Goal: Transaction & Acquisition: Purchase product/service

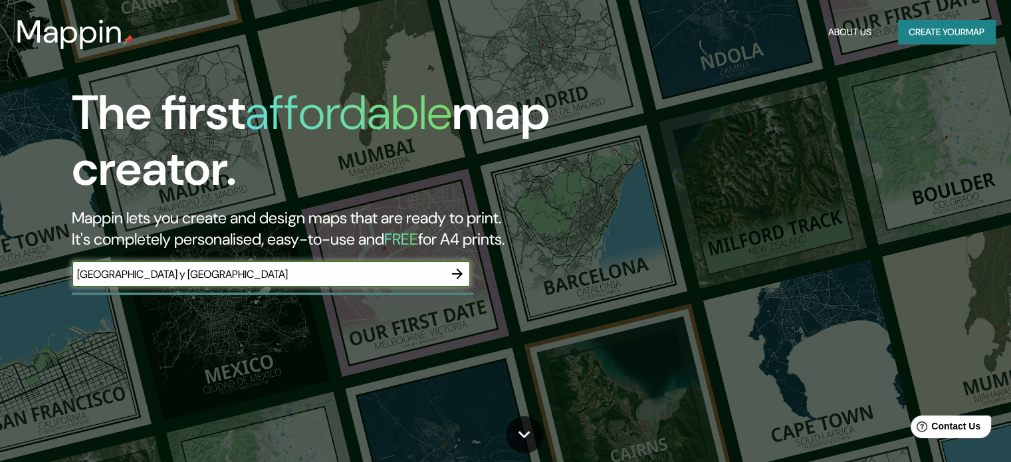
type input "[GEOGRAPHIC_DATA] y [GEOGRAPHIC_DATA]"
click at [458, 278] on icon "button" at bounding box center [457, 274] width 11 height 11
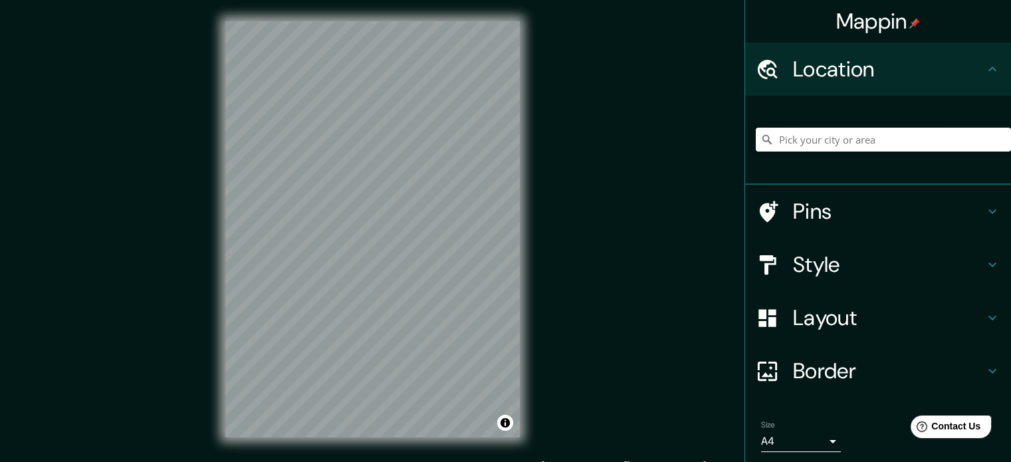
click at [856, 144] on input "Pick your city or area" at bounding box center [883, 140] width 255 height 24
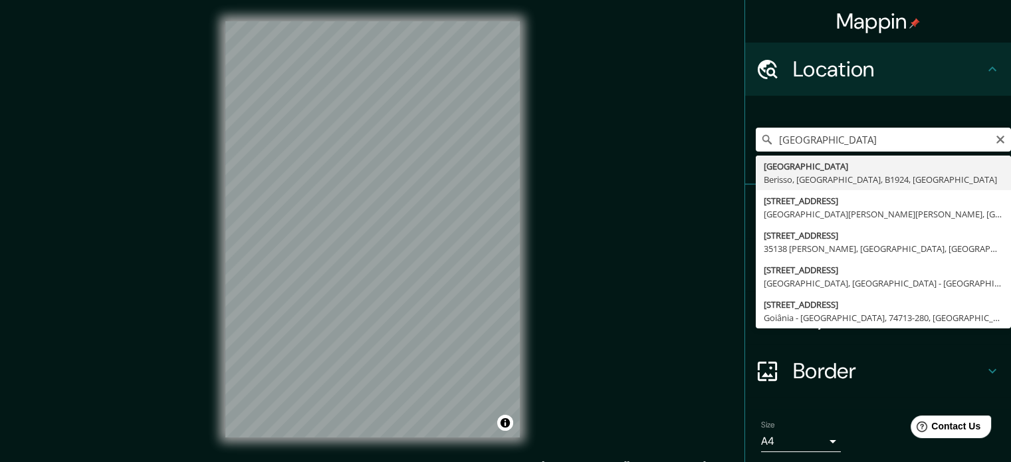
type input "[STREET_ADDRESS]"
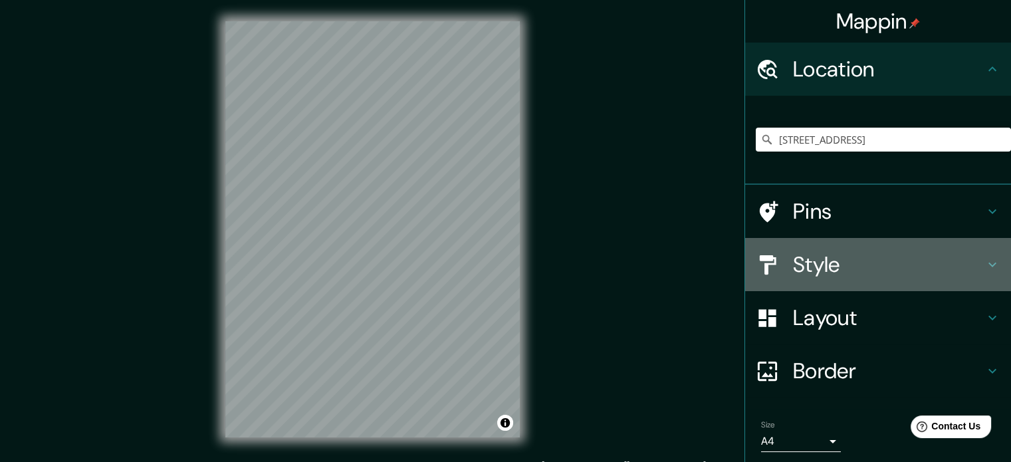
click at [839, 268] on h4 "Style" at bounding box center [888, 264] width 191 height 27
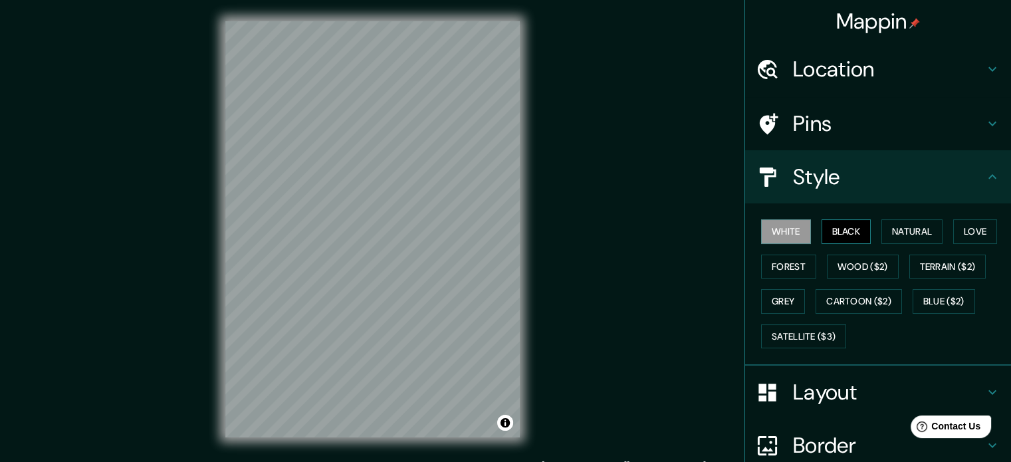
click at [835, 236] on button "Black" at bounding box center [847, 231] width 50 height 25
click at [909, 228] on button "Natural" at bounding box center [911, 231] width 61 height 25
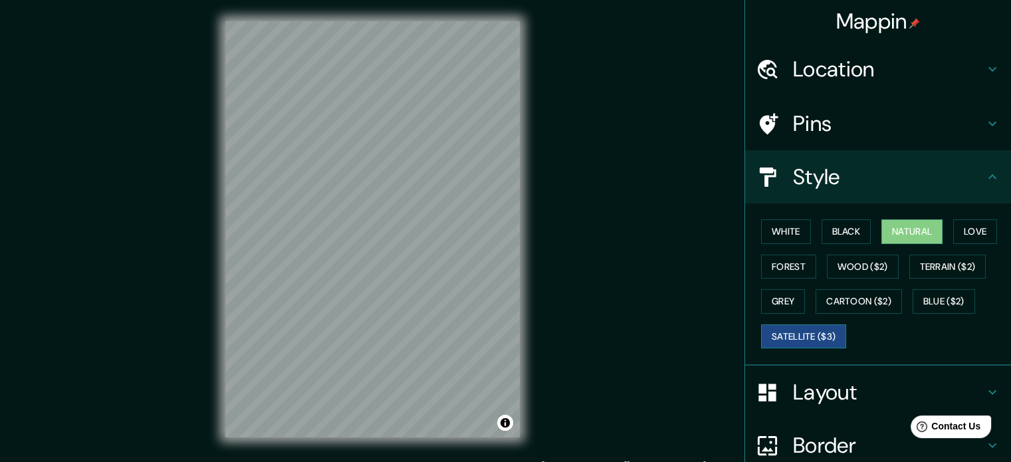
click at [815, 337] on button "Satellite ($3)" at bounding box center [803, 336] width 85 height 25
click at [929, 305] on button "Blue ($2)" at bounding box center [944, 301] width 62 height 25
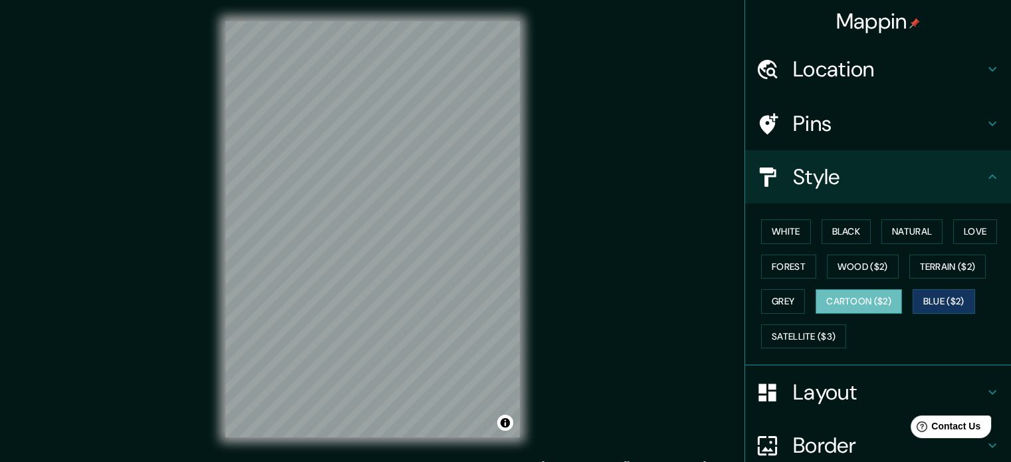
click at [853, 302] on button "Cartoon ($2)" at bounding box center [859, 301] width 86 height 25
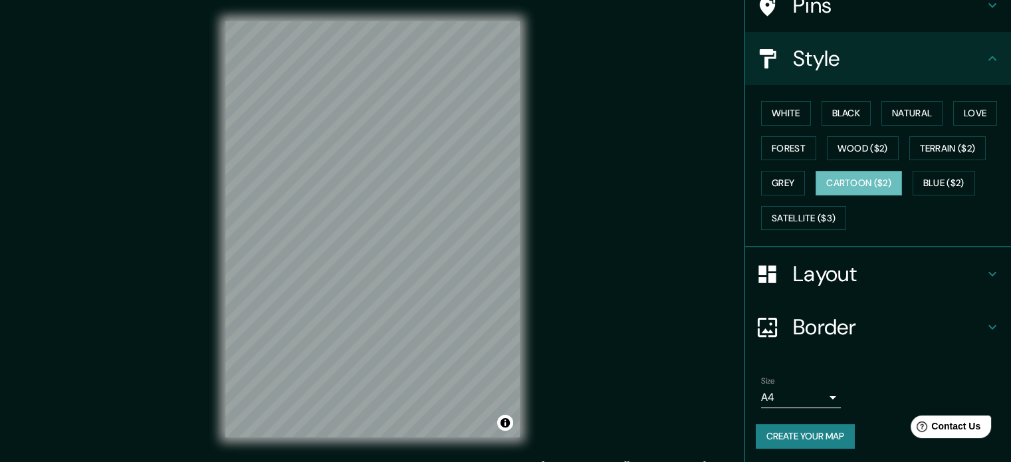
click at [815, 316] on h4 "Border" at bounding box center [888, 327] width 191 height 27
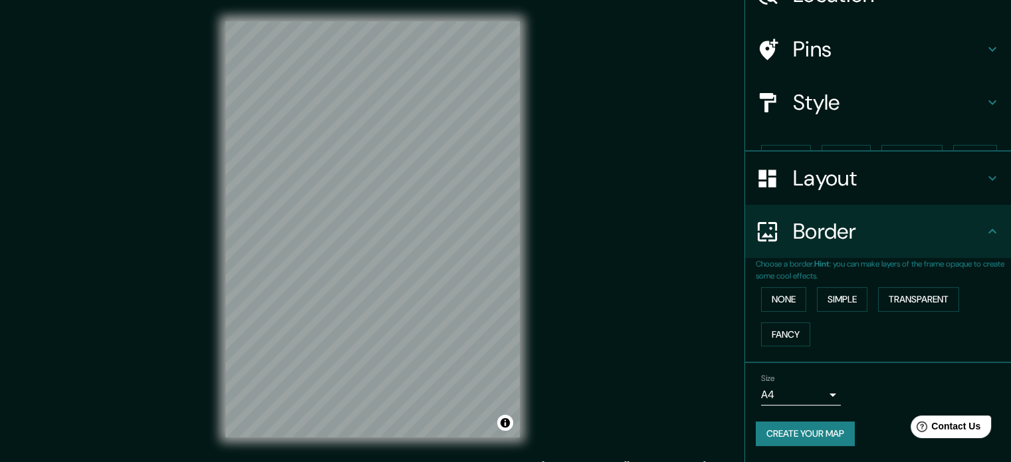
scroll to position [51, 0]
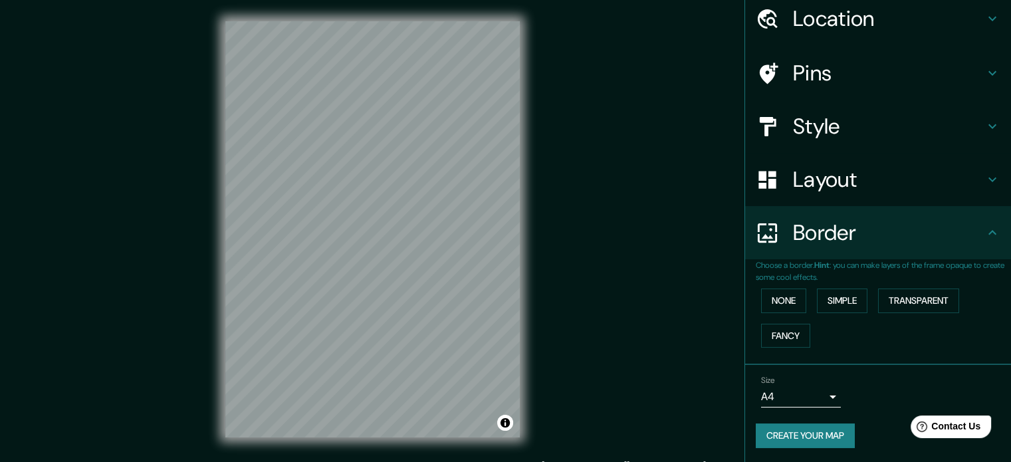
click at [816, 179] on h4 "Layout" at bounding box center [888, 179] width 191 height 27
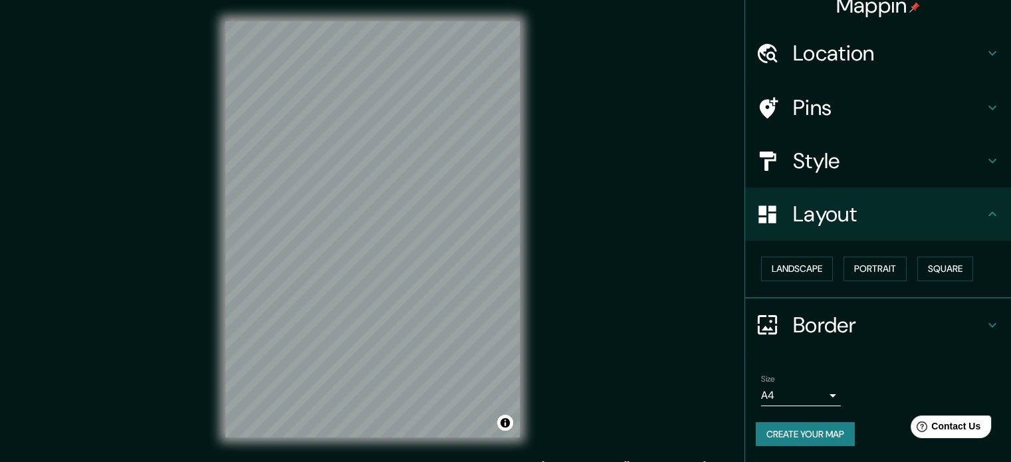
scroll to position [15, 0]
click at [786, 271] on button "Landscape" at bounding box center [797, 270] width 72 height 25
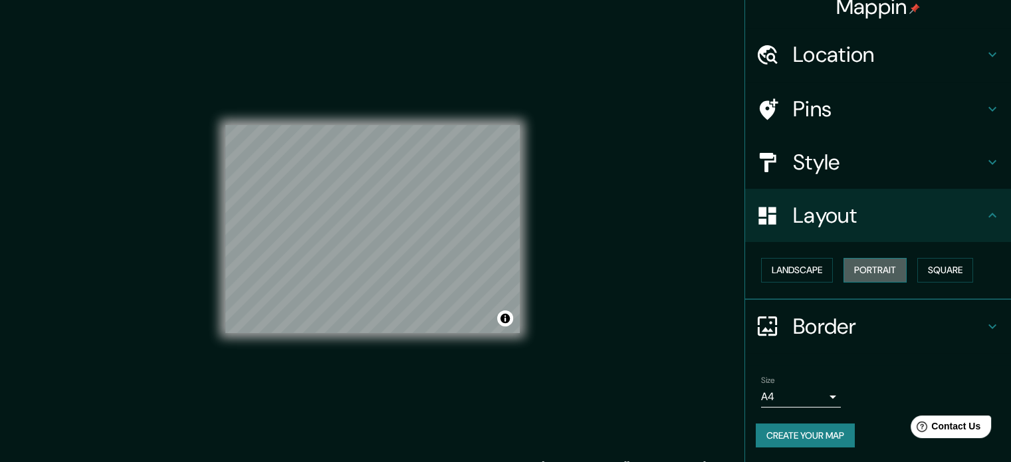
click at [889, 265] on button "Portrait" at bounding box center [875, 270] width 63 height 25
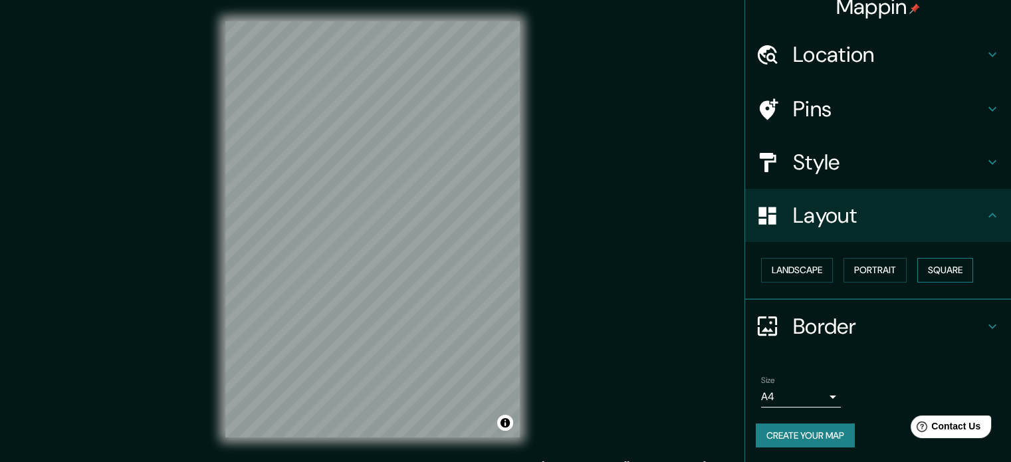
click at [943, 268] on button "Square" at bounding box center [945, 270] width 56 height 25
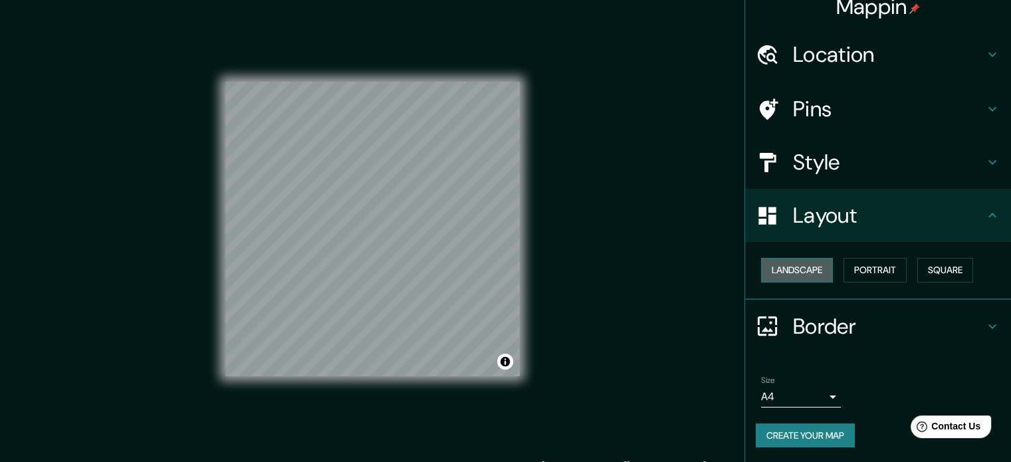
click at [787, 263] on button "Landscape" at bounding box center [797, 270] width 72 height 25
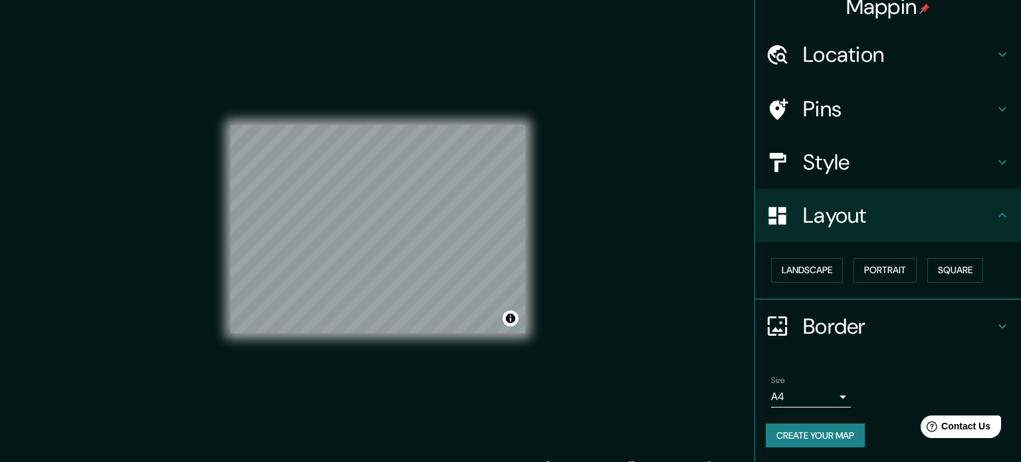
click at [826, 394] on body "Mappin Location [STREET_ADDRESS] Pins Style Layout Landscape Portrait Square Bo…" at bounding box center [510, 231] width 1021 height 462
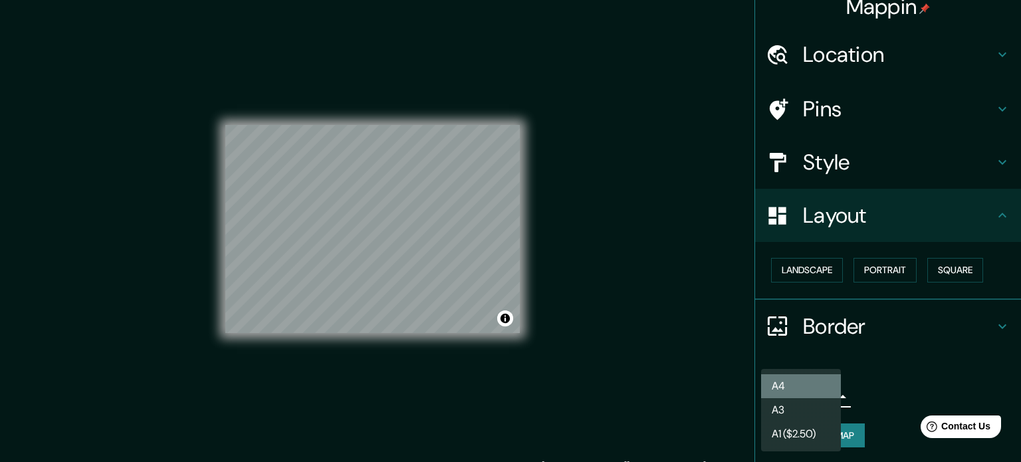
click at [822, 382] on li "A4" at bounding box center [801, 386] width 80 height 24
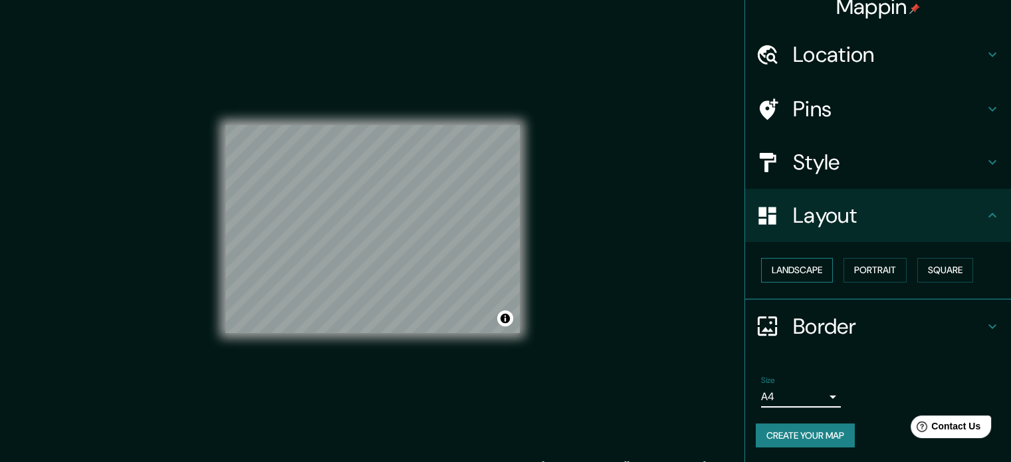
click at [774, 261] on button "Landscape" at bounding box center [797, 270] width 72 height 25
click at [846, 266] on button "Portrait" at bounding box center [875, 270] width 63 height 25
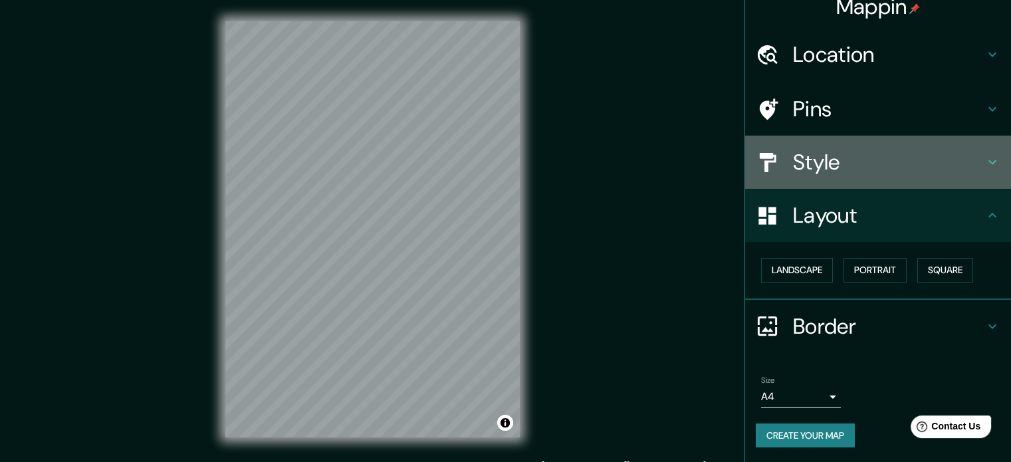
click at [821, 166] on h4 "Style" at bounding box center [888, 162] width 191 height 27
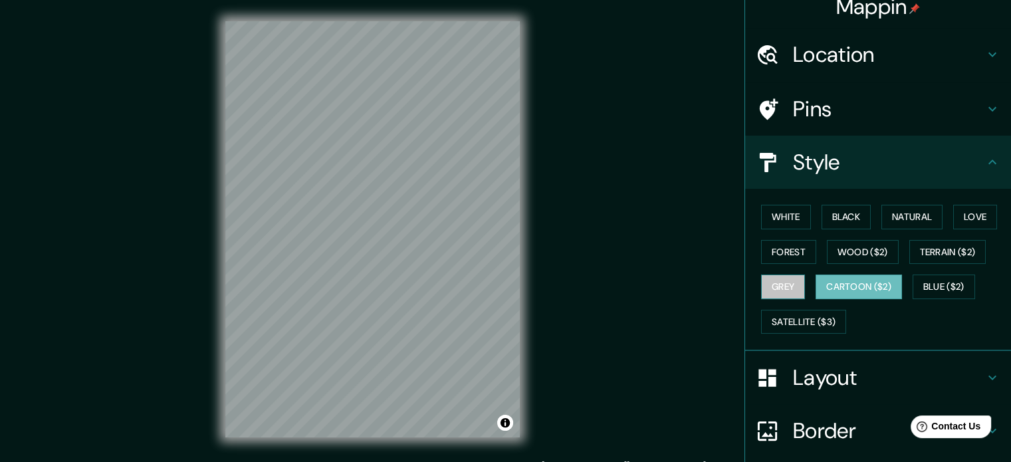
click at [779, 290] on button "Grey" at bounding box center [783, 287] width 44 height 25
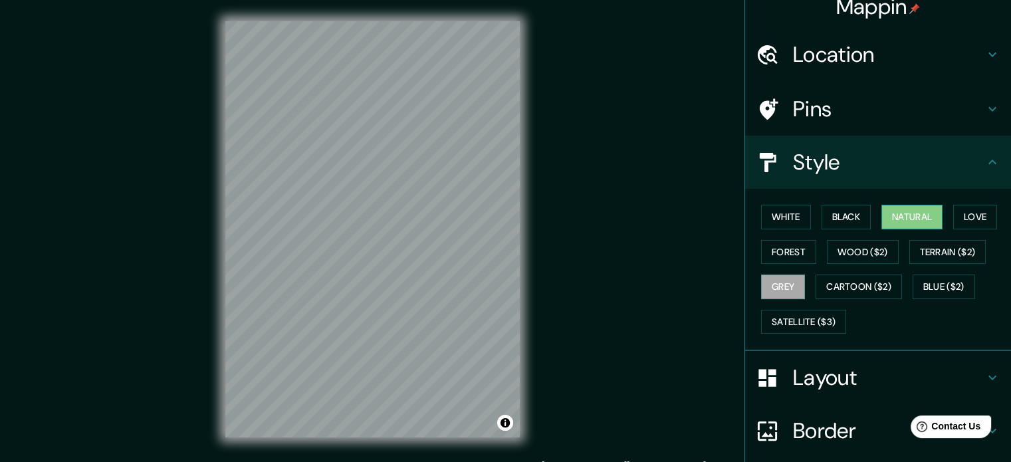
click at [909, 217] on button "Natural" at bounding box center [911, 217] width 61 height 25
click at [839, 211] on button "Black" at bounding box center [847, 217] width 50 height 25
click at [776, 292] on button "Grey" at bounding box center [783, 287] width 44 height 25
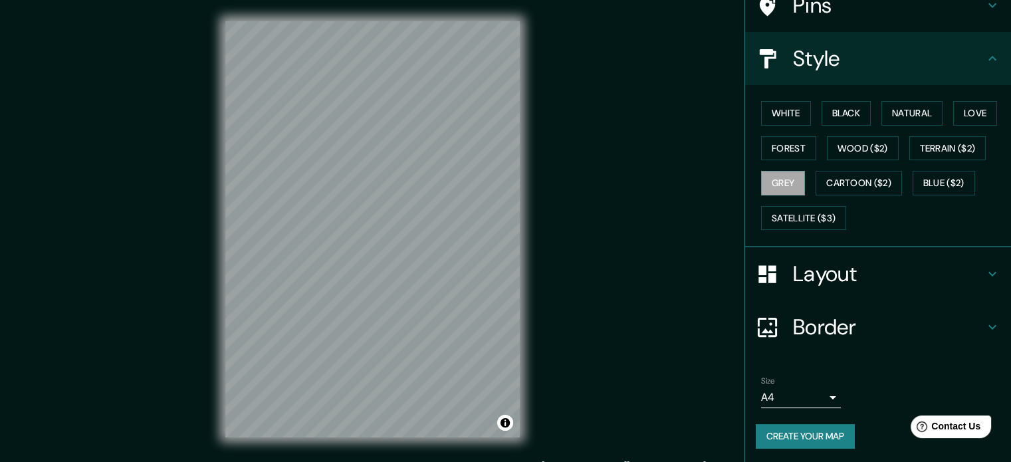
click at [810, 325] on h4 "Border" at bounding box center [888, 327] width 191 height 27
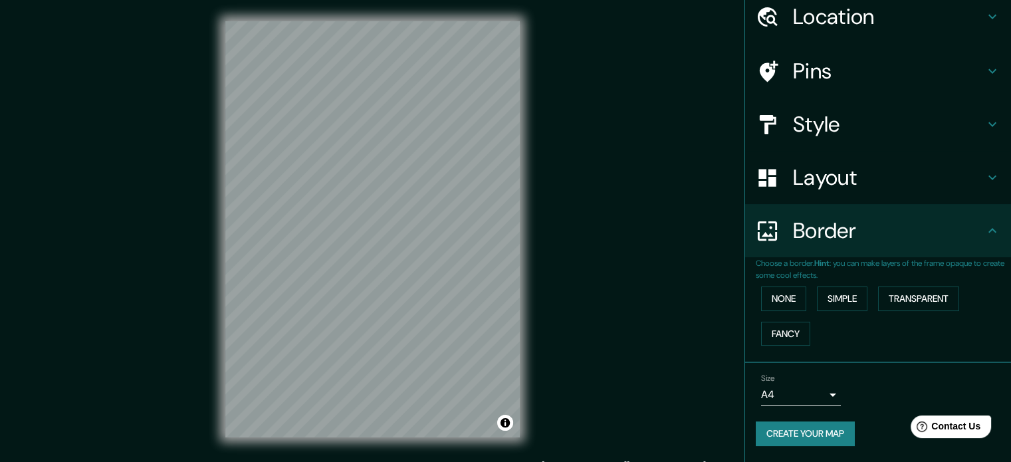
scroll to position [51, 0]
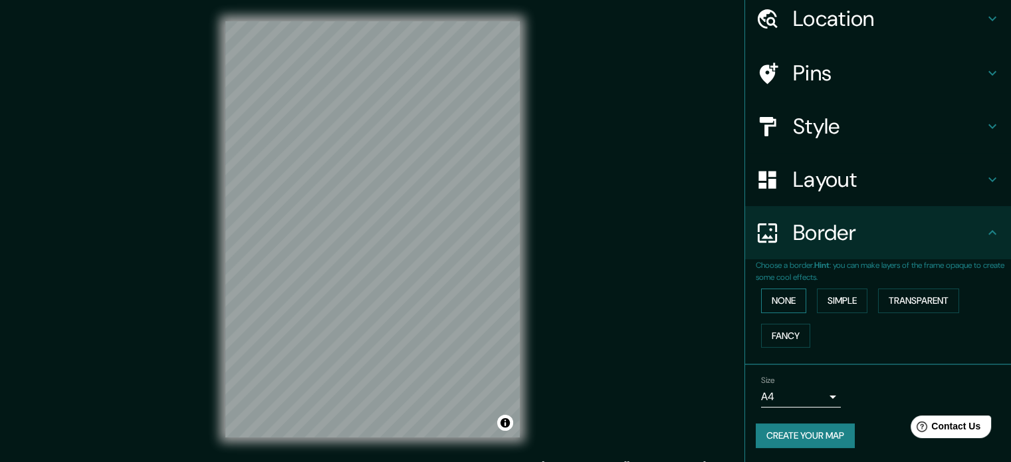
click at [781, 302] on button "None" at bounding box center [783, 301] width 45 height 25
click at [838, 307] on button "Simple" at bounding box center [842, 301] width 51 height 25
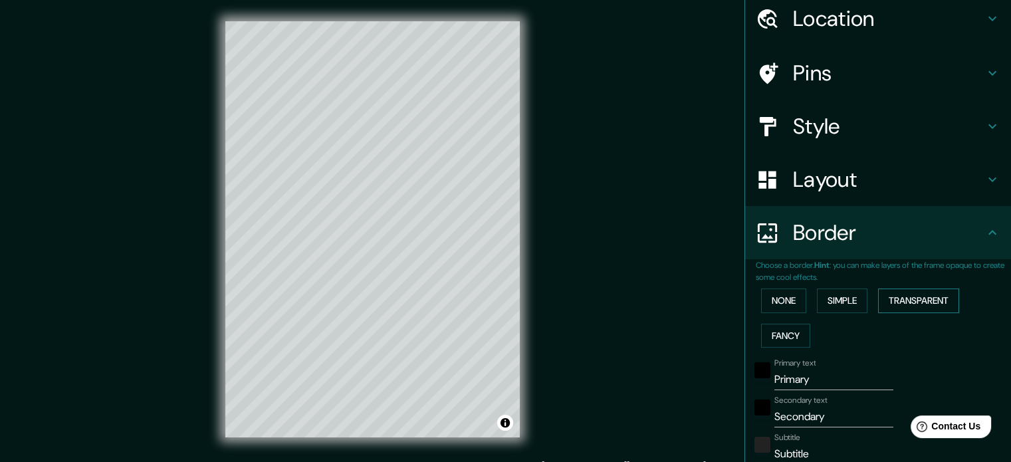
click at [889, 300] on button "Transparent" at bounding box center [918, 301] width 81 height 25
click at [796, 326] on button "Fancy" at bounding box center [785, 336] width 49 height 25
click at [768, 296] on button "None" at bounding box center [783, 301] width 45 height 25
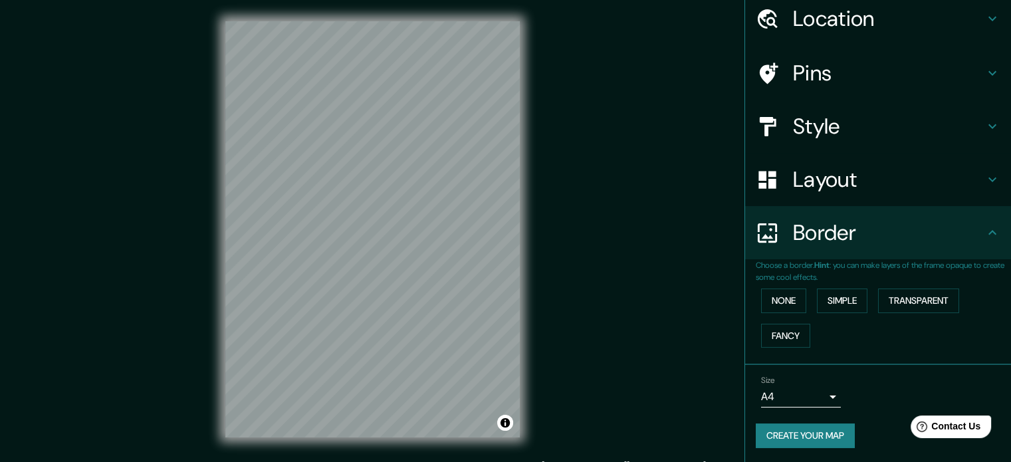
click at [804, 185] on h4 "Layout" at bounding box center [888, 179] width 191 height 27
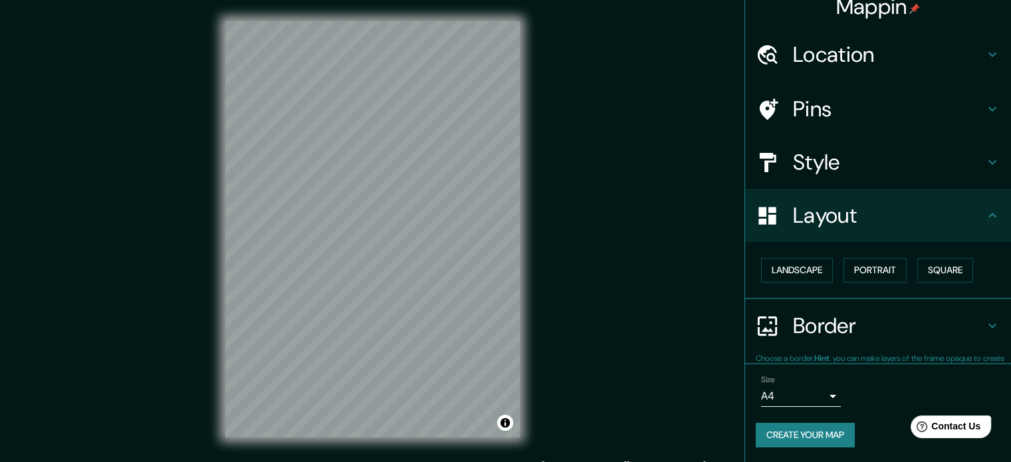
scroll to position [15, 0]
